Goal: Information Seeking & Learning: Find specific fact

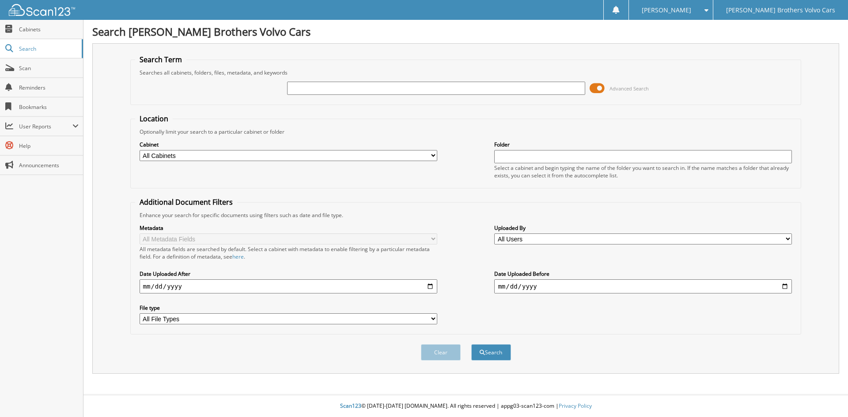
click at [599, 85] on span at bounding box center [597, 88] width 15 height 13
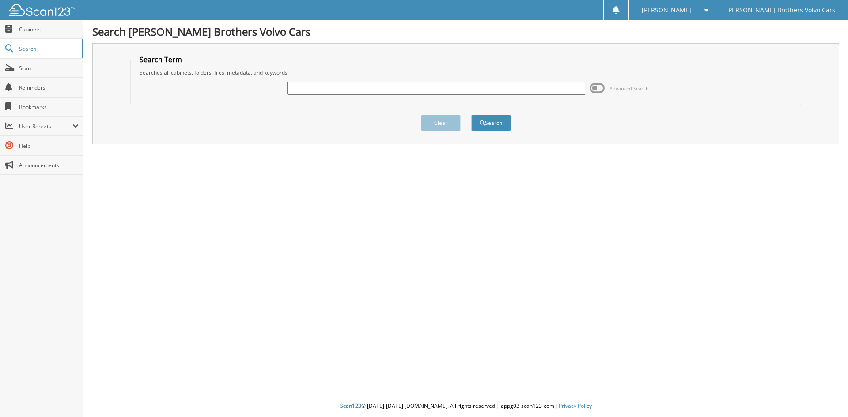
paste input "16061293"
type input "16061293"
click at [471, 115] on button "Search" at bounding box center [491, 123] width 40 height 16
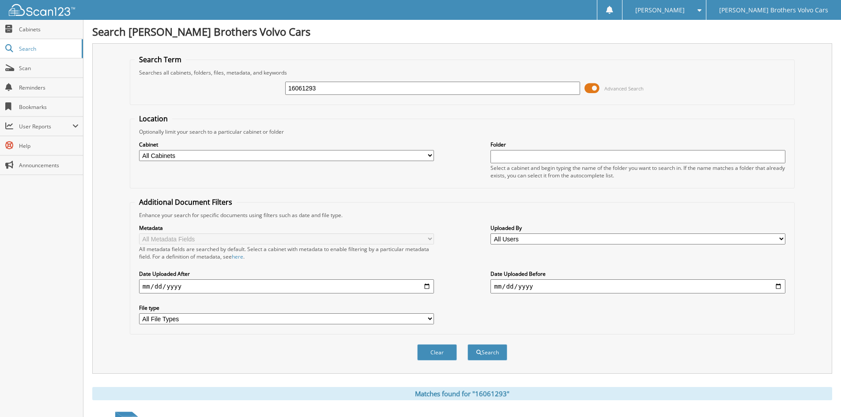
click at [590, 90] on span at bounding box center [592, 88] width 15 height 13
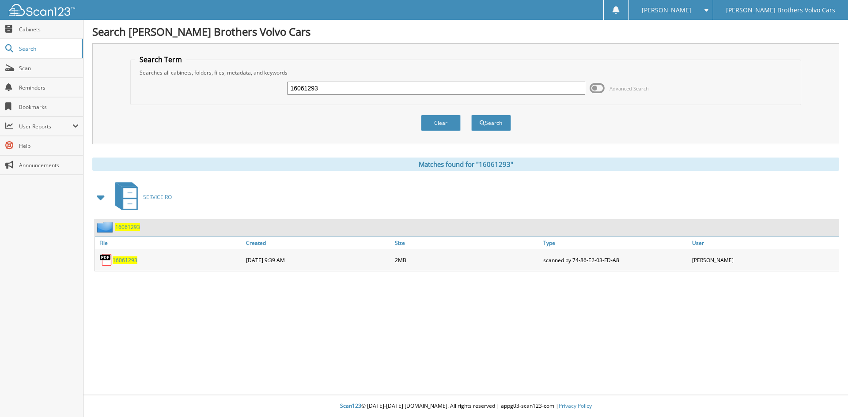
click at [127, 258] on span "16061293" at bounding box center [125, 261] width 25 height 8
